Goal: Task Accomplishment & Management: Manage account settings

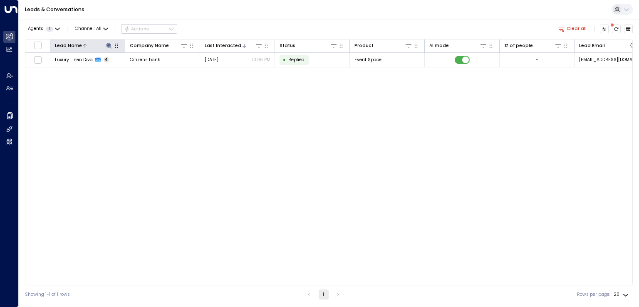
click at [111, 46] on icon at bounding box center [109, 45] width 7 height 7
click at [145, 70] on icon "button" at bounding box center [146, 69] width 5 height 5
click at [129, 161] on div "Lead Name Company Name Last Interacted Status Product AI mode # of people Lead …" at bounding box center [328, 162] width 607 height 246
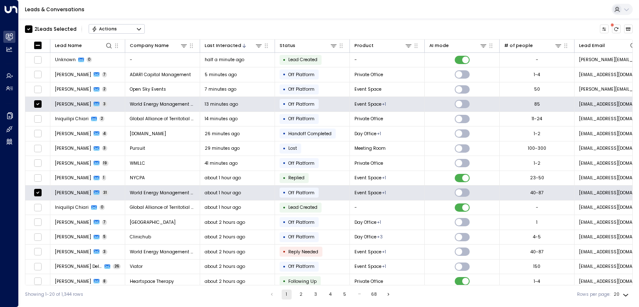
click at [117, 27] on button "Actions" at bounding box center [117, 29] width 56 height 10
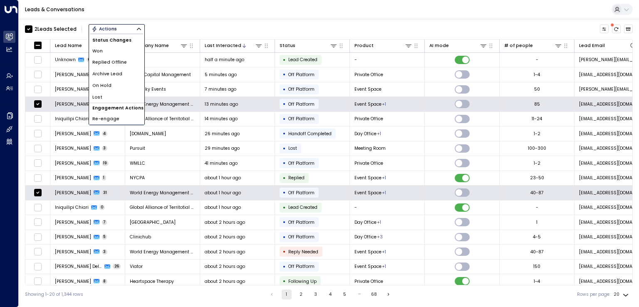
click at [109, 50] on li "Won" at bounding box center [116, 51] width 55 height 12
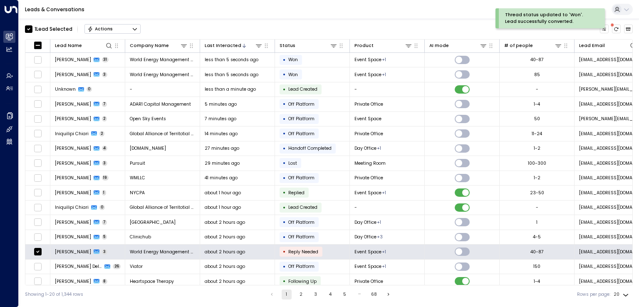
click at [106, 27] on div "Actions" at bounding box center [99, 29] width 25 height 6
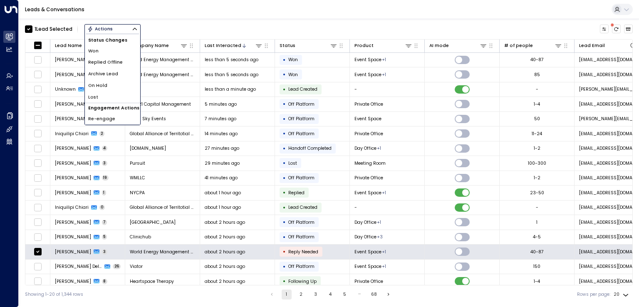
click at [106, 50] on li "Won" at bounding box center [112, 51] width 55 height 12
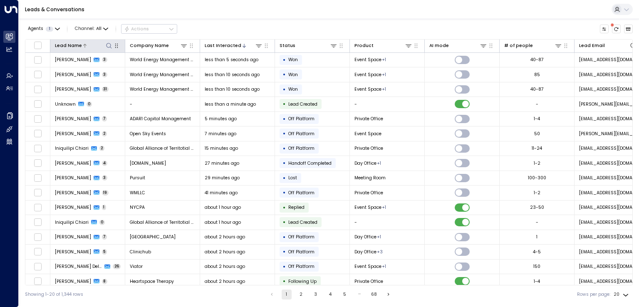
click at [111, 47] on icon at bounding box center [109, 45] width 7 height 7
type input "******"
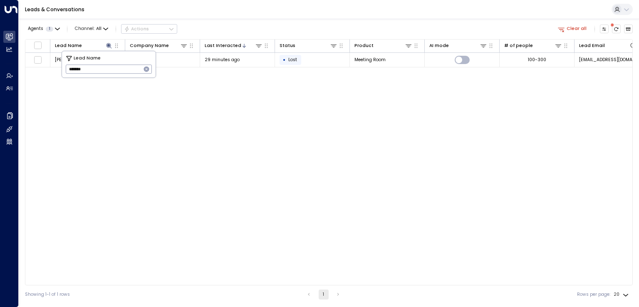
click at [174, 157] on div "Lead Name Company Name Last Interacted Status Product AI mode # of people Lead …" at bounding box center [328, 162] width 607 height 246
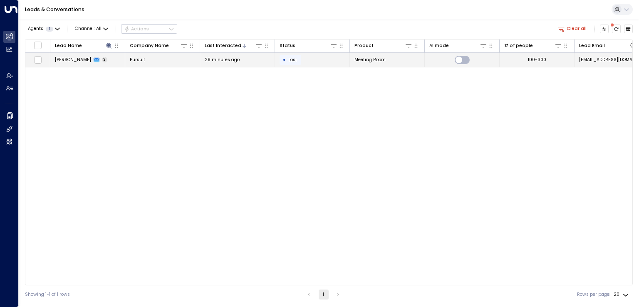
click at [85, 62] on span "[PERSON_NAME]" at bounding box center [73, 60] width 36 height 6
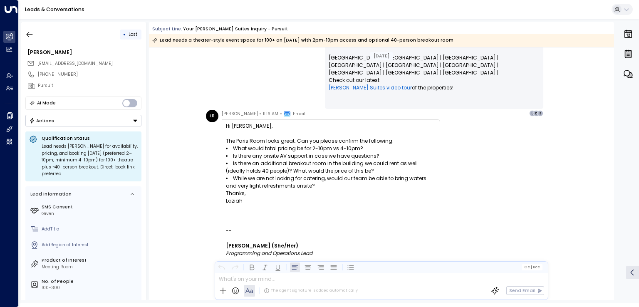
scroll to position [1056, 0]
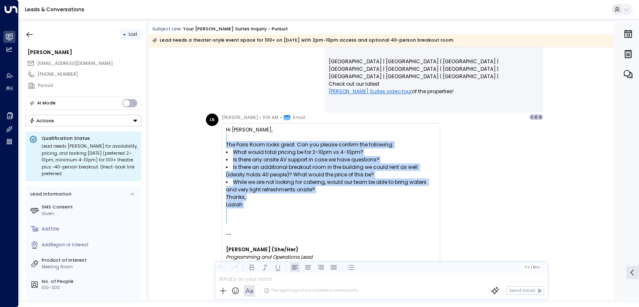
drag, startPoint x: 318, startPoint y: 217, endPoint x: 249, endPoint y: 140, distance: 104.0
click at [249, 140] on div "Hi [PERSON_NAME], The Paris Room looks great. Can you please confirm the follow…" at bounding box center [331, 217] width 210 height 183
click at [249, 140] on div at bounding box center [331, 136] width 210 height 7
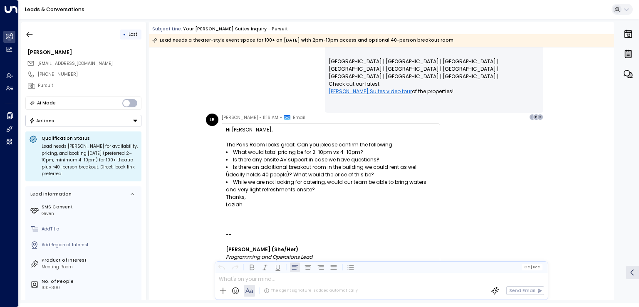
drag, startPoint x: 257, startPoint y: 140, endPoint x: 318, endPoint y: 217, distance: 98.2
click at [318, 217] on div "Hi [PERSON_NAME], The Paris Room looks great. Can you please confirm the follow…" at bounding box center [331, 217] width 210 height 183
click at [318, 217] on div at bounding box center [331, 219] width 210 height 7
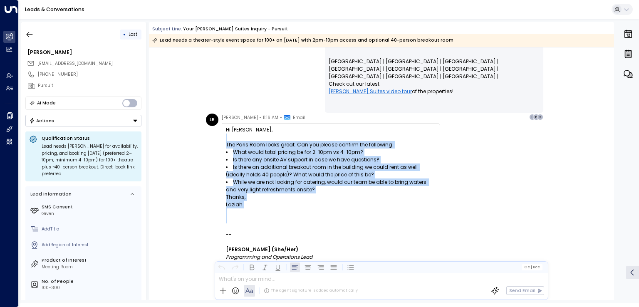
drag, startPoint x: 292, startPoint y: 198, endPoint x: 238, endPoint y: 134, distance: 84.1
click at [238, 134] on div "Hi [PERSON_NAME], The Paris Room looks great. Can you please confirm the follow…" at bounding box center [331, 217] width 210 height 183
click at [238, 134] on div at bounding box center [331, 136] width 210 height 7
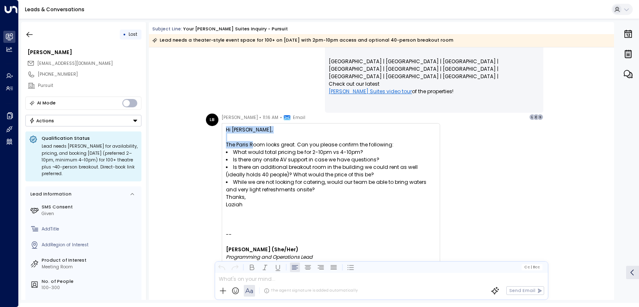
drag, startPoint x: 291, startPoint y: 194, endPoint x: 305, endPoint y: 213, distance: 23.4
click at [305, 213] on div "Hi [PERSON_NAME], The Paris Room looks great. Can you please confirm the follow…" at bounding box center [331, 217] width 210 height 183
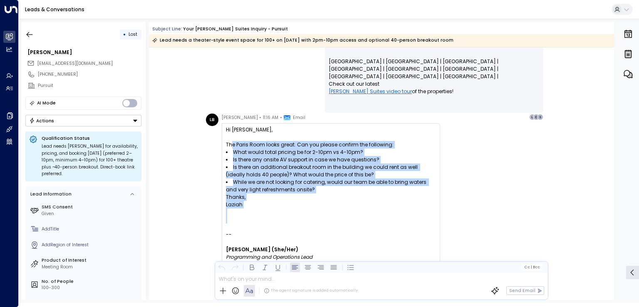
drag, startPoint x: 298, startPoint y: 211, endPoint x: 228, endPoint y: 136, distance: 103.0
click at [228, 136] on div "Hi [PERSON_NAME], The Paris Room looks great. Can you please confirm the follow…" at bounding box center [331, 217] width 210 height 183
click at [228, 135] on div at bounding box center [331, 136] width 210 height 7
